Goal: Task Accomplishment & Management: Complete application form

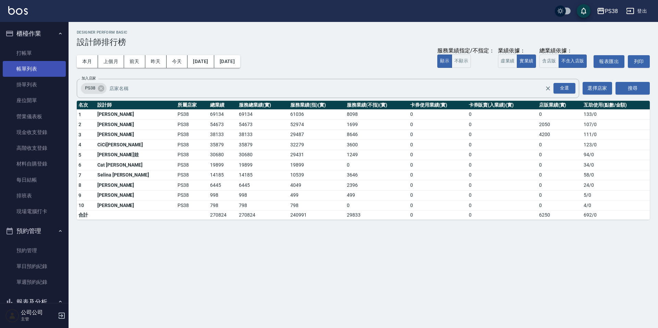
click at [29, 73] on link "帳單列表" at bounding box center [34, 69] width 63 height 16
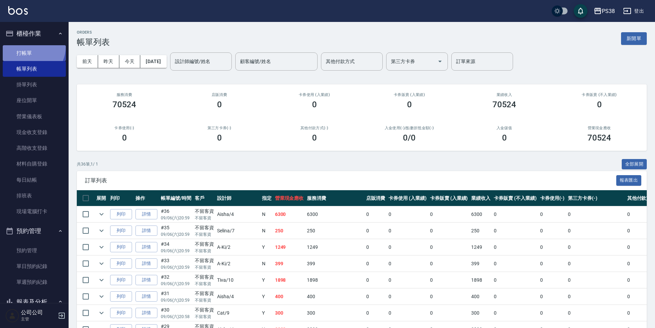
click at [26, 46] on link "打帳單" at bounding box center [34, 53] width 63 height 16
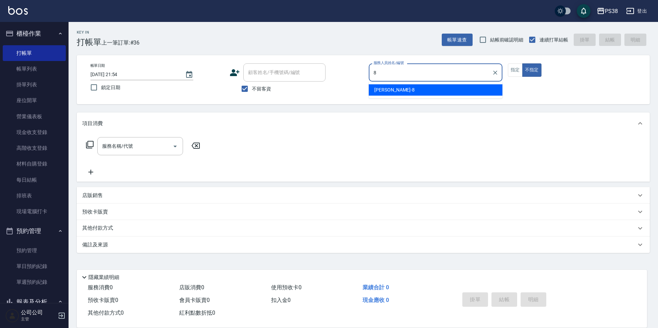
type input "mika-8"
type button "false"
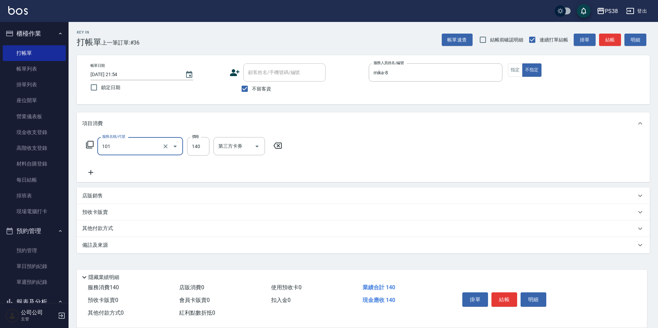
type input "洗髮(101)"
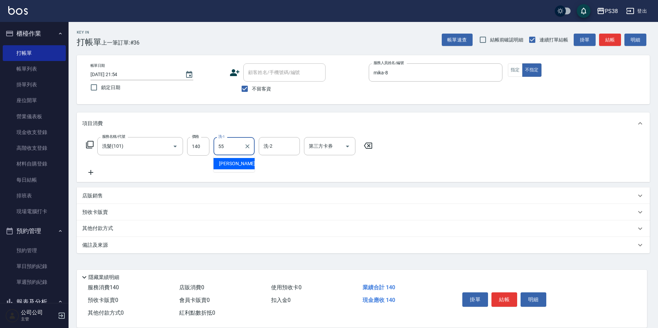
type input "[PERSON_NAME]-55"
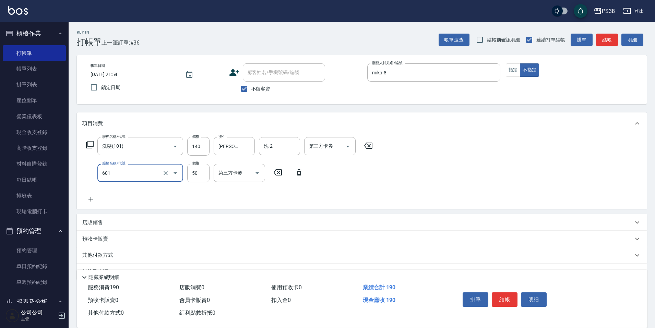
type input "精油50(601)"
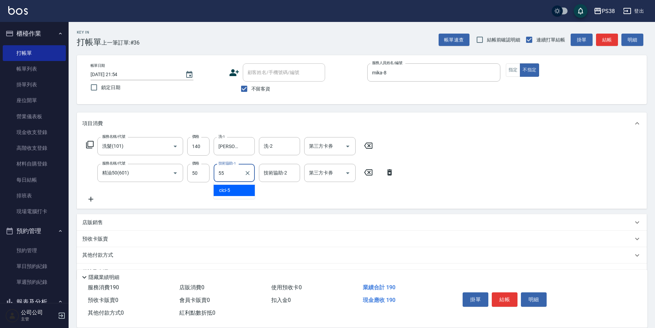
type input "[PERSON_NAME]-55"
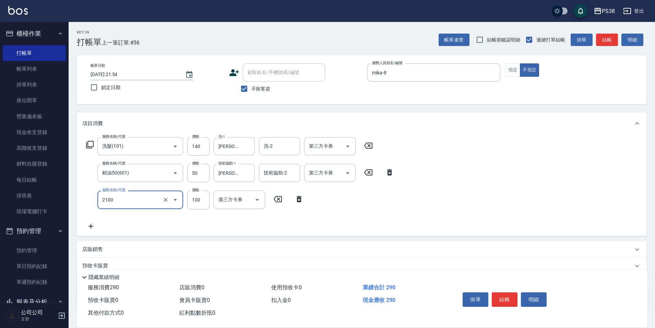
type input "剪髮與造型(任意金額)(2100)"
type input "160"
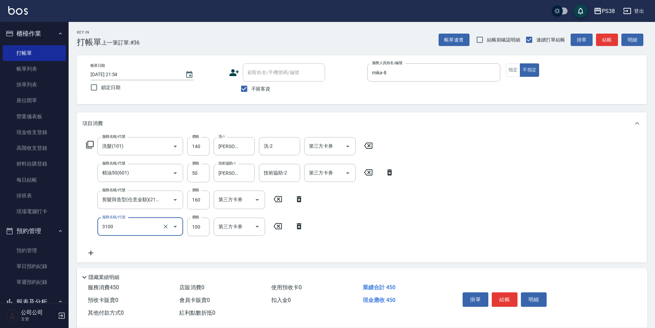
type input "頭皮水.順護(3100)"
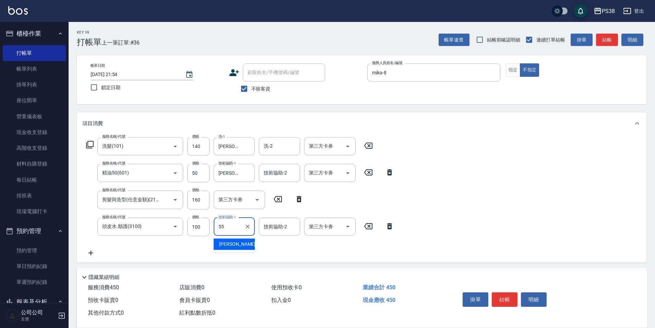
type input "[PERSON_NAME]-55"
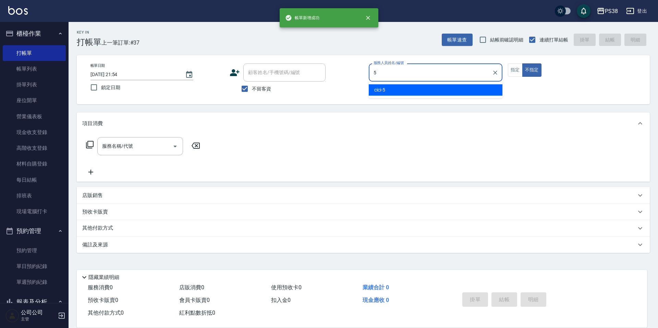
type input "cici-5"
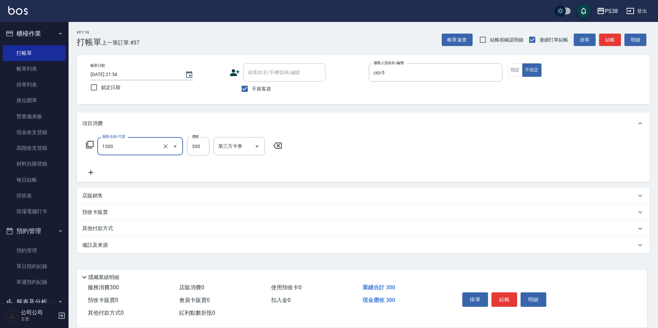
type input "精油洗潤300(1300)"
type input "Mona-23"
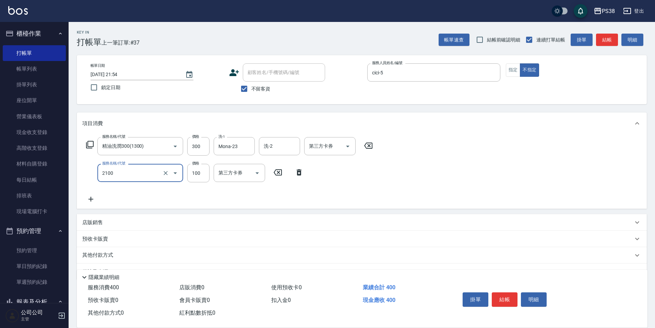
type input "剪髮與造型(任意金額)(2100)"
type input "50"
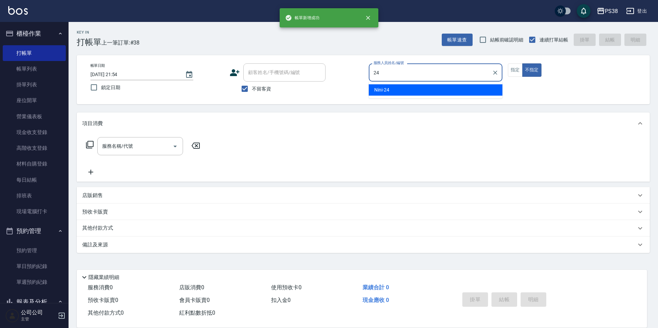
type input "Nini-24"
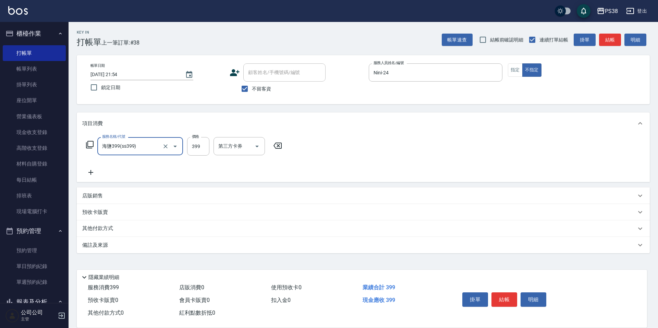
type input "海鹽399(ss399)"
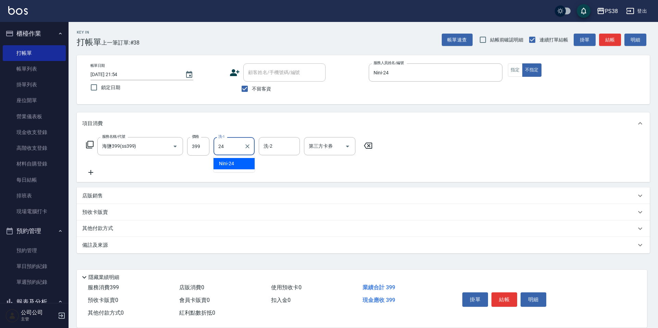
type input "Nini-24"
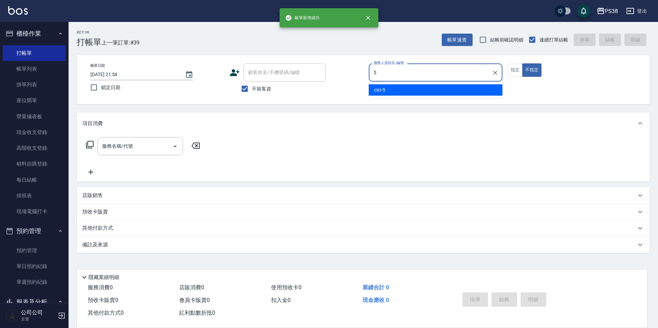
type input "cici-5"
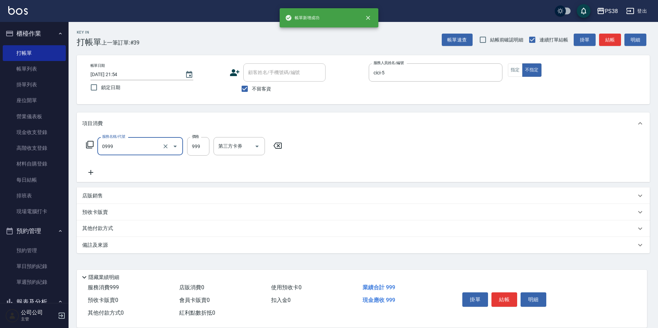
type input "spa999(0999)"
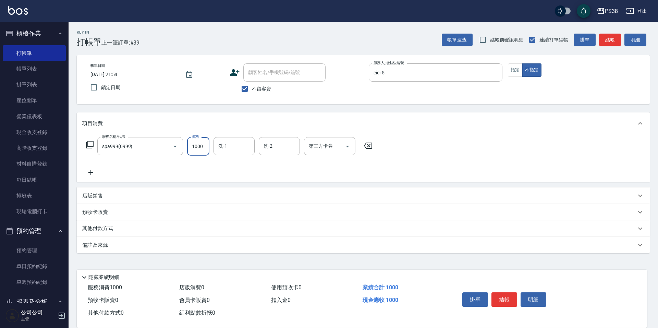
type input "1000"
type input "Nini-24"
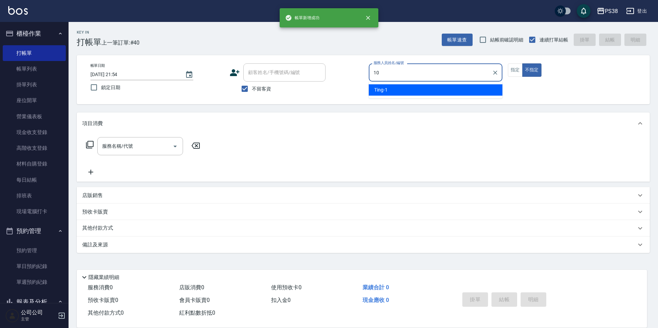
type input "Tiva-10"
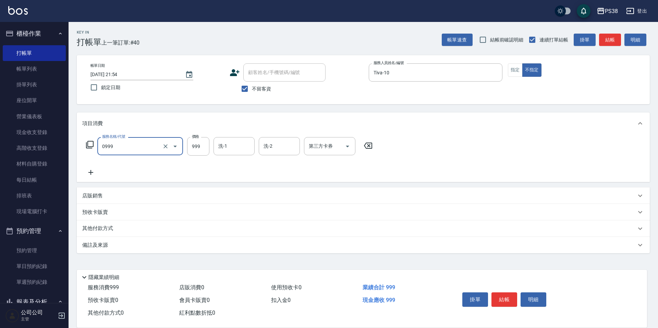
type input "spa999(0999)"
type input "Tiva-10"
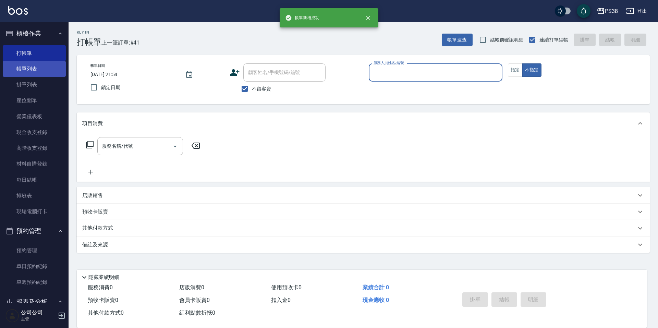
click at [40, 71] on link "帳單列表" at bounding box center [34, 69] width 63 height 16
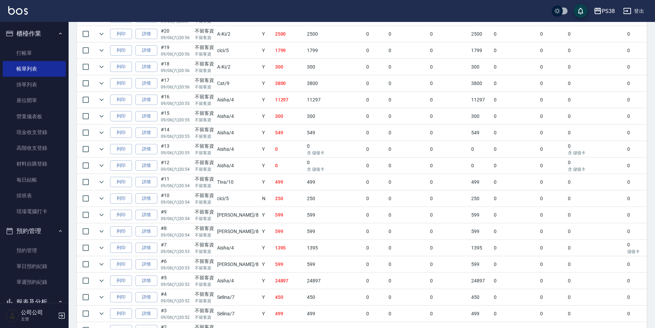
scroll to position [585, 0]
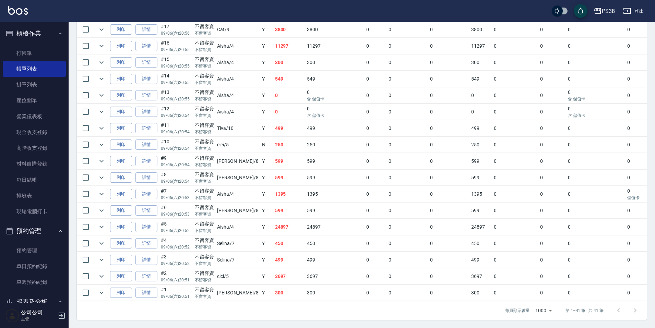
click at [278, 291] on td "300" at bounding box center [289, 293] width 32 height 16
click at [273, 269] on td "3697" at bounding box center [289, 277] width 32 height 16
click at [273, 253] on td "499" at bounding box center [289, 260] width 32 height 16
click at [273, 241] on td "450" at bounding box center [289, 244] width 32 height 16
click at [273, 226] on td "24897" at bounding box center [289, 227] width 32 height 16
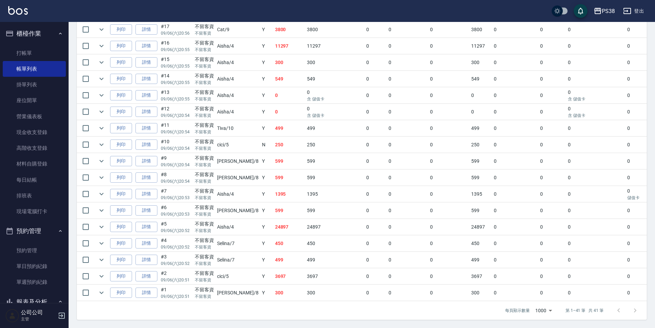
click at [273, 208] on td "599" at bounding box center [289, 211] width 32 height 16
click at [273, 186] on td "1395" at bounding box center [289, 194] width 32 height 16
click at [273, 177] on td "599" at bounding box center [289, 178] width 32 height 16
click at [273, 157] on td "599" at bounding box center [289, 161] width 32 height 16
click at [273, 141] on td "250" at bounding box center [289, 145] width 32 height 16
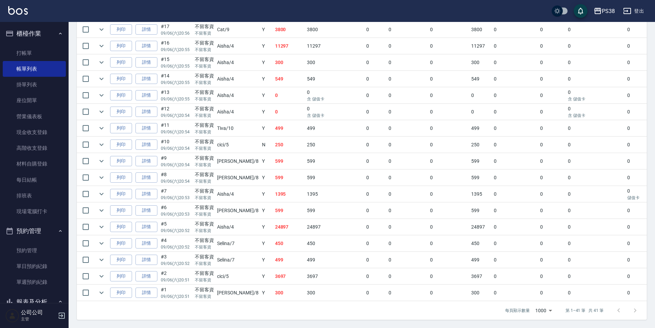
click at [273, 126] on td "499" at bounding box center [289, 128] width 32 height 16
click at [273, 105] on td "0" at bounding box center [289, 112] width 32 height 16
click at [273, 90] on td "0" at bounding box center [289, 95] width 32 height 16
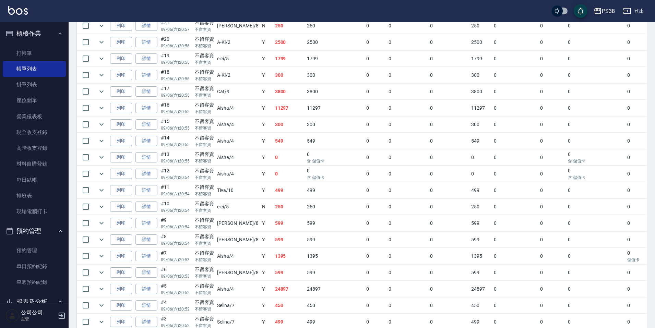
scroll to position [516, 0]
click at [273, 149] on td "549" at bounding box center [289, 142] width 32 height 16
click at [273, 125] on td "300" at bounding box center [289, 126] width 32 height 16
click at [273, 107] on td "11297" at bounding box center [289, 110] width 32 height 16
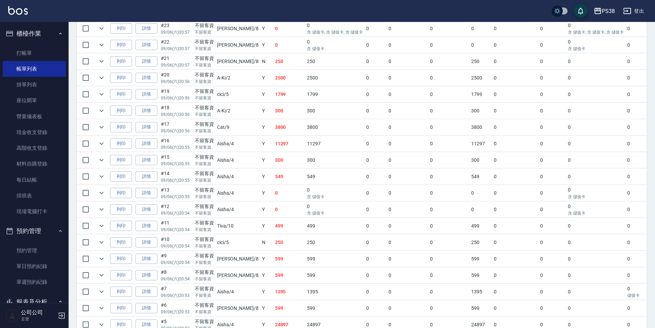
click at [273, 132] on td "3800" at bounding box center [289, 127] width 32 height 16
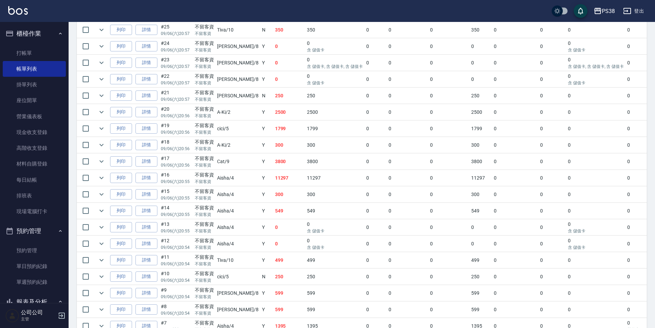
click at [273, 159] on td "3800" at bounding box center [289, 162] width 32 height 16
click at [273, 148] on td "300" at bounding box center [289, 145] width 32 height 16
click at [273, 132] on td "1799" at bounding box center [289, 129] width 32 height 16
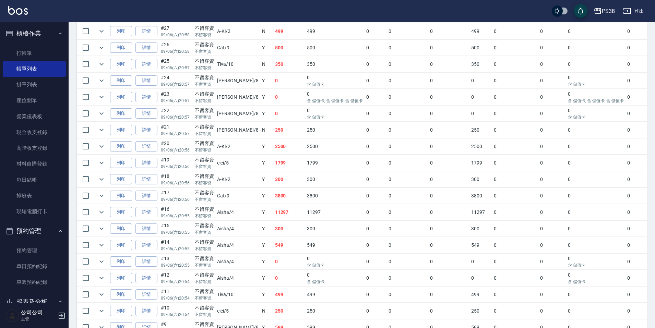
click at [273, 164] on td "1799" at bounding box center [289, 163] width 32 height 16
click at [273, 152] on td "2500" at bounding box center [289, 147] width 32 height 16
click at [273, 127] on td "250" at bounding box center [289, 130] width 32 height 16
click at [273, 118] on td "0" at bounding box center [289, 114] width 32 height 16
click at [273, 101] on td "0" at bounding box center [289, 97] width 32 height 16
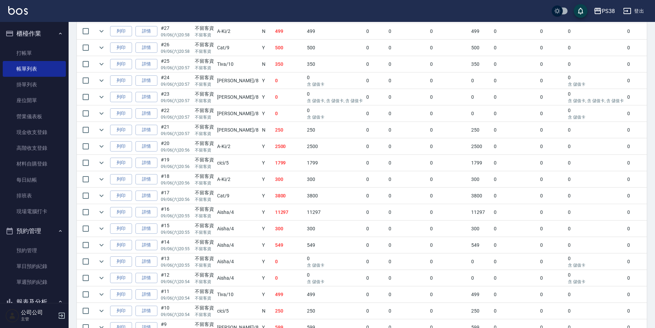
click at [273, 75] on td "0" at bounding box center [289, 81] width 32 height 16
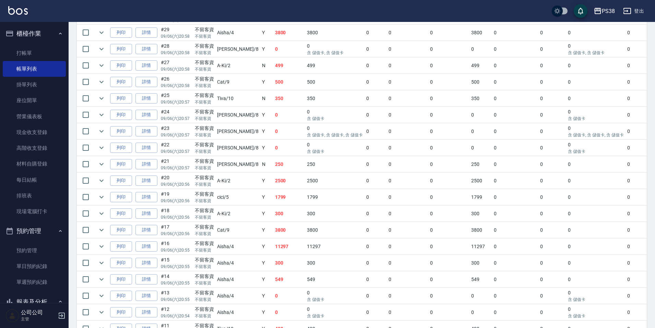
click at [273, 102] on td "350" at bounding box center [289, 99] width 32 height 16
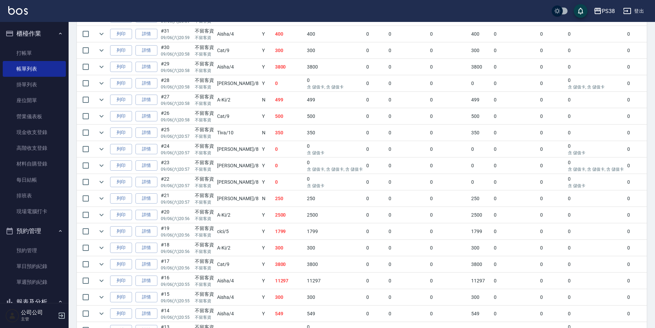
click at [273, 118] on td "500" at bounding box center [289, 116] width 32 height 16
click at [273, 102] on td "499" at bounding box center [289, 100] width 32 height 16
click at [273, 87] on td "0" at bounding box center [289, 83] width 32 height 16
click at [273, 76] on td "0" at bounding box center [289, 83] width 32 height 16
click at [273, 51] on td "300" at bounding box center [289, 51] width 32 height 16
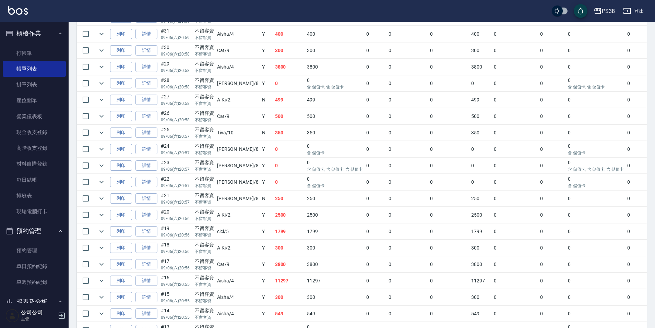
click at [273, 51] on td "300" at bounding box center [289, 51] width 32 height 16
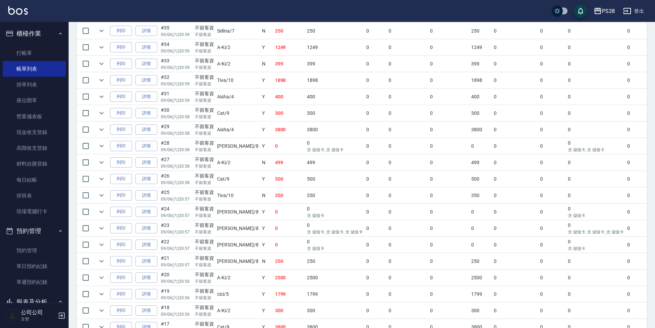
scroll to position [276, 0]
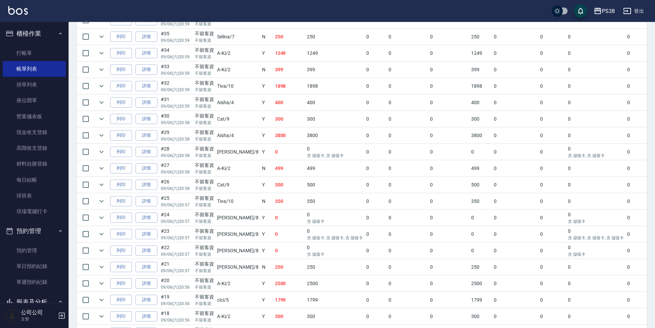
click at [273, 117] on td "300" at bounding box center [289, 119] width 32 height 16
click at [273, 103] on td "400" at bounding box center [289, 103] width 32 height 16
click at [273, 88] on td "1898" at bounding box center [289, 86] width 32 height 16
click at [273, 72] on td "399" at bounding box center [289, 70] width 32 height 16
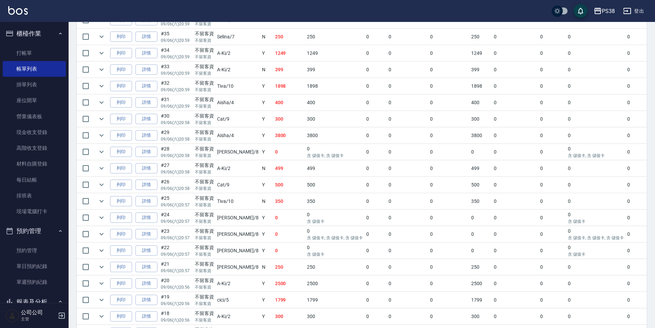
scroll to position [242, 0]
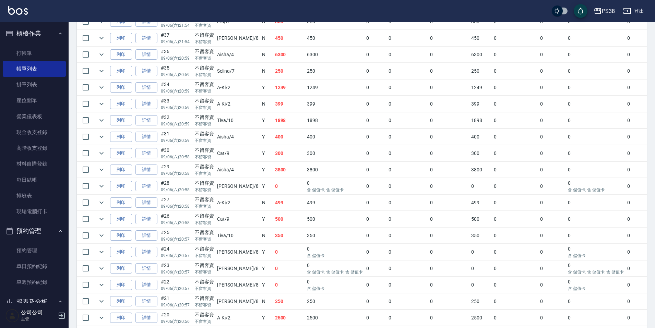
click at [273, 89] on td "1249" at bounding box center [289, 88] width 32 height 16
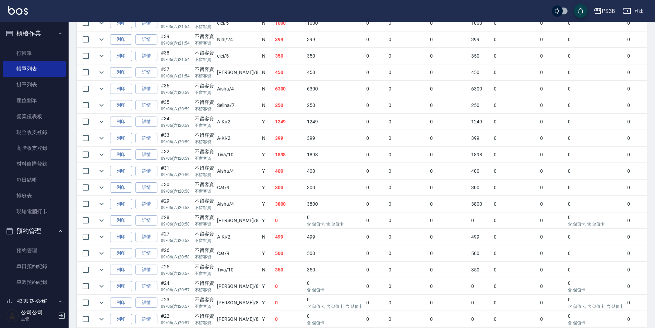
click at [273, 102] on td "250" at bounding box center [289, 105] width 32 height 16
click at [273, 88] on td "6300" at bounding box center [289, 89] width 32 height 16
click at [150, 92] on link "詳情" at bounding box center [146, 89] width 22 height 11
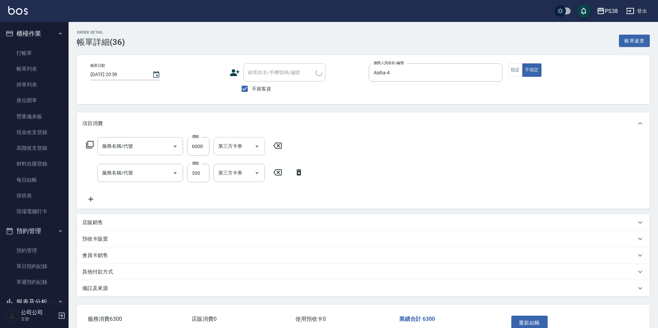
type input "[DATE] 20:59"
checkbox input "true"
type input "Aisha-4"
type input "重整/卸髮 (任意金額)(111)"
type input "精油洗潤300(1300)"
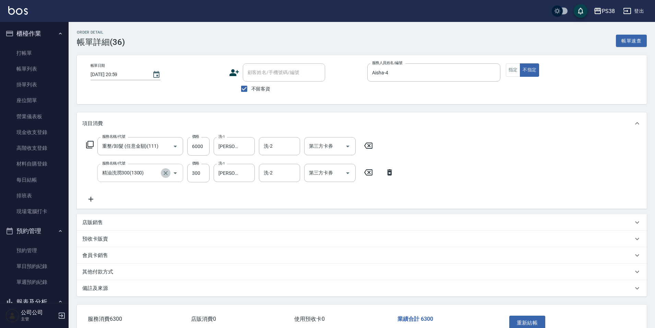
click at [167, 172] on icon "Clear" at bounding box center [166, 173] width 4 height 4
type input "海鹽399(ss399)"
click at [97, 197] on icon at bounding box center [90, 199] width 17 height 8
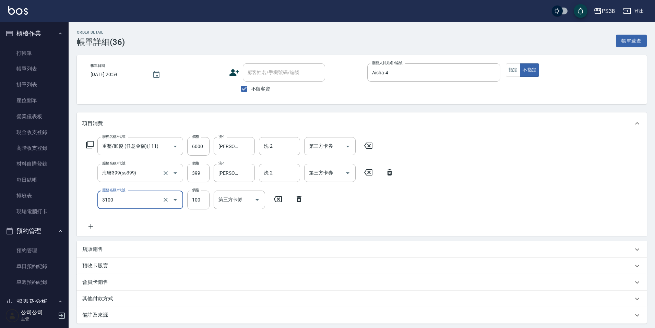
type input "頭皮水.順護(3100)"
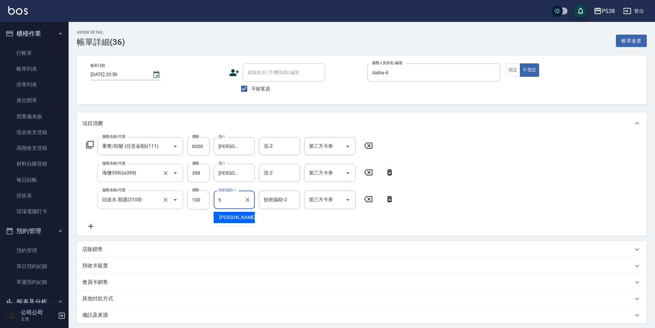
type input "[PERSON_NAME]-6"
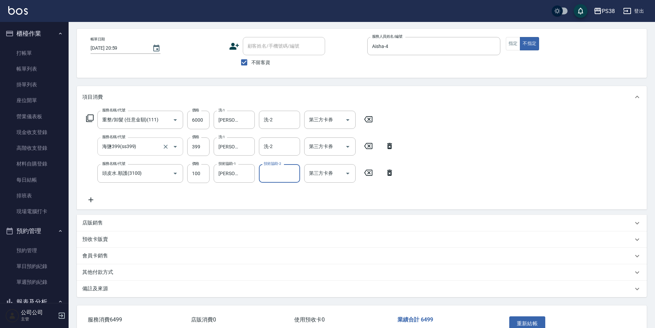
scroll to position [70, 0]
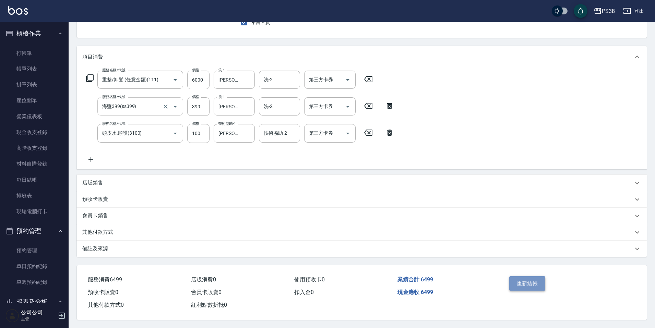
click at [523, 280] on button "重新結帳" at bounding box center [527, 283] width 36 height 14
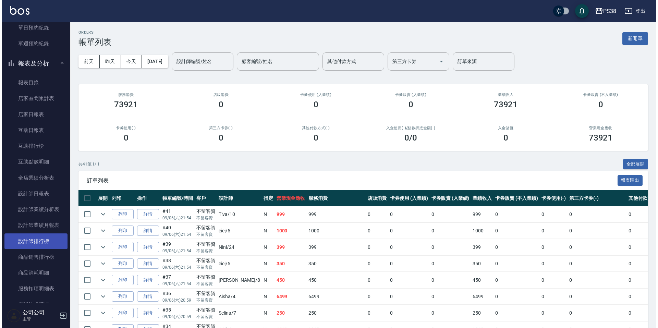
scroll to position [240, 0]
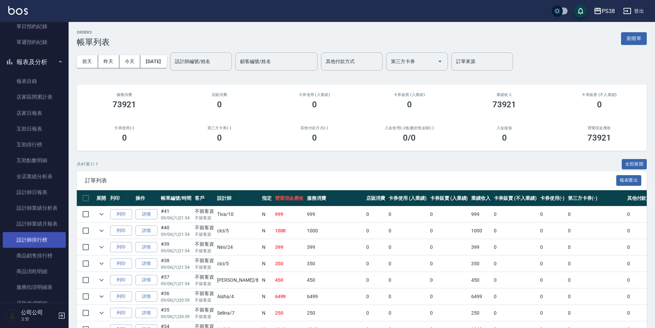
click at [46, 247] on link "設計師排行榜" at bounding box center [34, 240] width 63 height 16
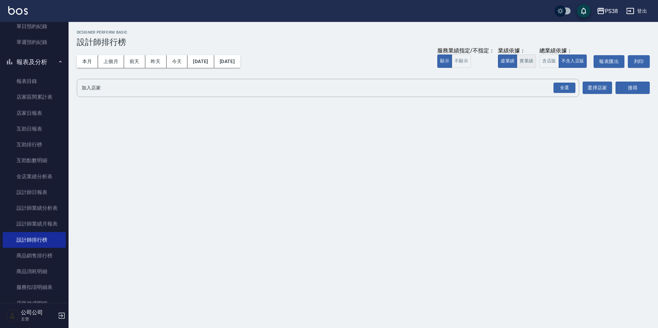
click at [534, 65] on button "實業績" at bounding box center [526, 61] width 19 height 13
click at [561, 88] on div "全選" at bounding box center [565, 88] width 22 height 11
click at [622, 83] on button "搜尋" at bounding box center [633, 88] width 34 height 13
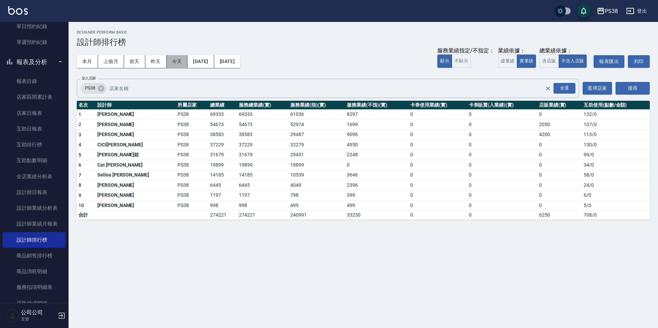
click at [173, 59] on button "今天" at bounding box center [177, 61] width 21 height 13
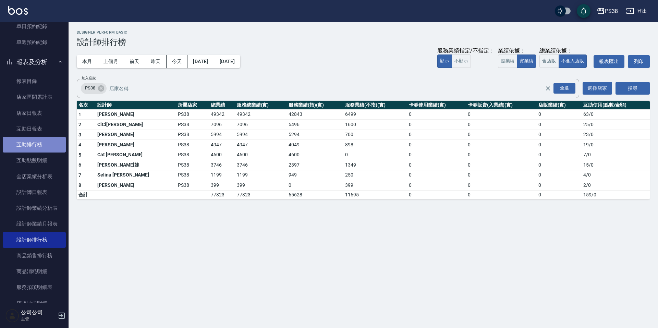
click at [45, 145] on link "互助排行榜" at bounding box center [34, 145] width 63 height 16
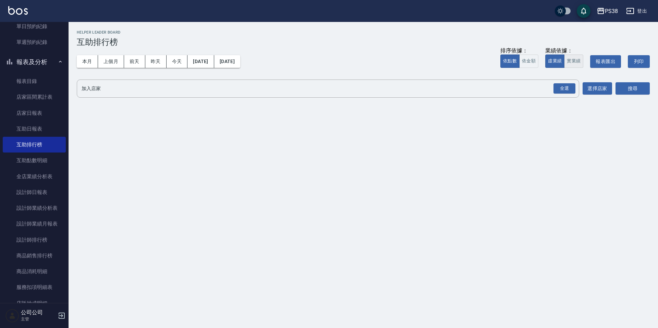
click at [577, 61] on button "實業績" at bounding box center [573, 61] width 19 height 13
click at [559, 88] on div "全選" at bounding box center [565, 88] width 22 height 11
click at [646, 90] on button "搜尋" at bounding box center [633, 89] width 34 height 13
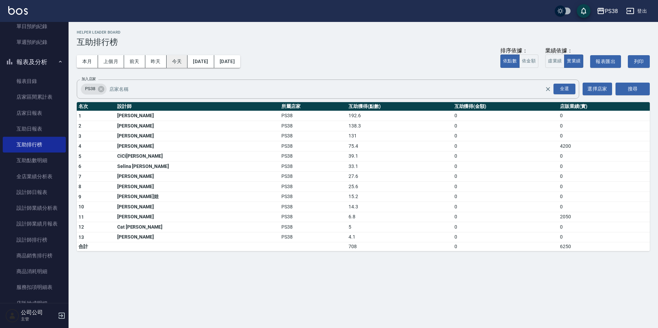
click at [181, 58] on button "今天" at bounding box center [177, 61] width 21 height 13
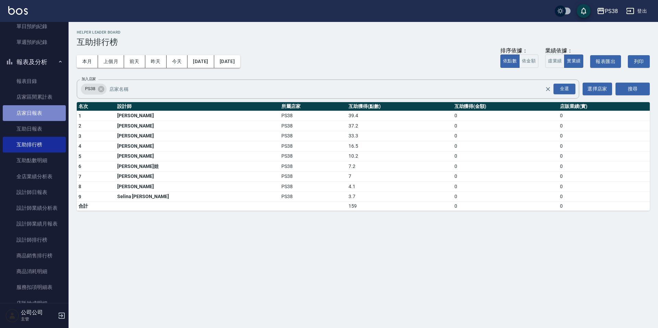
click at [36, 112] on link "店家日報表" at bounding box center [34, 113] width 63 height 16
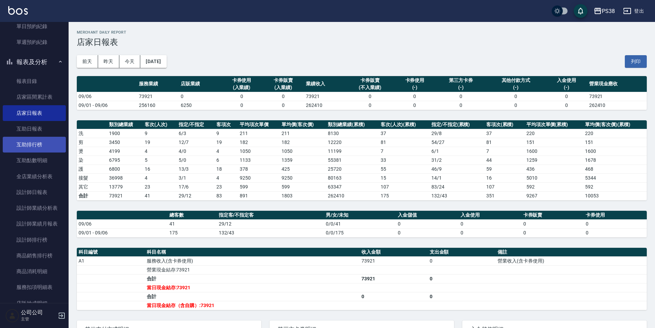
click at [45, 151] on link "互助排行榜" at bounding box center [34, 145] width 63 height 16
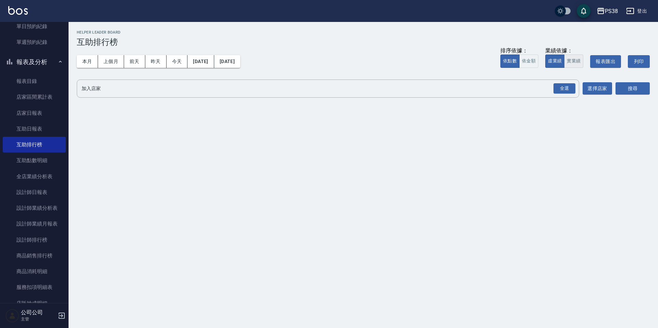
click at [565, 60] on button "實業績" at bounding box center [573, 61] width 19 height 13
click at [569, 61] on button "實業績" at bounding box center [573, 61] width 19 height 13
click at [569, 88] on div "全選" at bounding box center [565, 88] width 22 height 11
click at [654, 99] on div "PS38 [DATE] - [DATE] 互助排行榜 列印時間： [DATE][PHONE_NUMBER]:01 Helper Leader Board 互助…" at bounding box center [364, 66] width 590 height 88
click at [635, 91] on button "搜尋" at bounding box center [633, 89] width 34 height 13
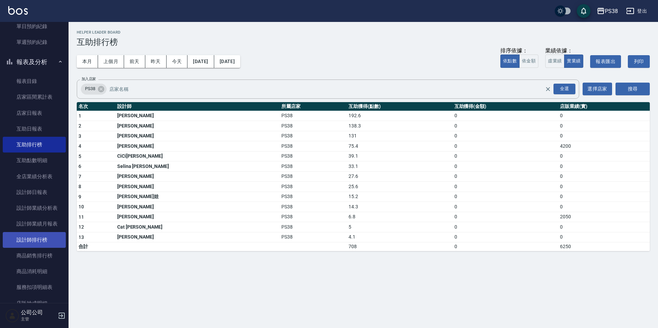
click at [47, 241] on link "設計師排行榜" at bounding box center [34, 240] width 63 height 16
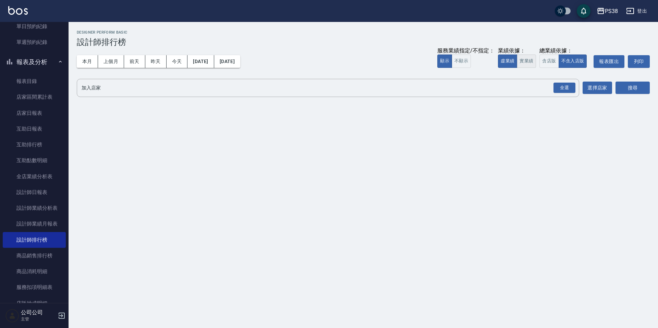
click at [531, 61] on button "實業績" at bounding box center [526, 61] width 19 height 13
click at [561, 89] on div "全選" at bounding box center [565, 88] width 22 height 11
click at [641, 92] on button "搜尋" at bounding box center [633, 88] width 34 height 13
